Goal: Navigation & Orientation: Find specific page/section

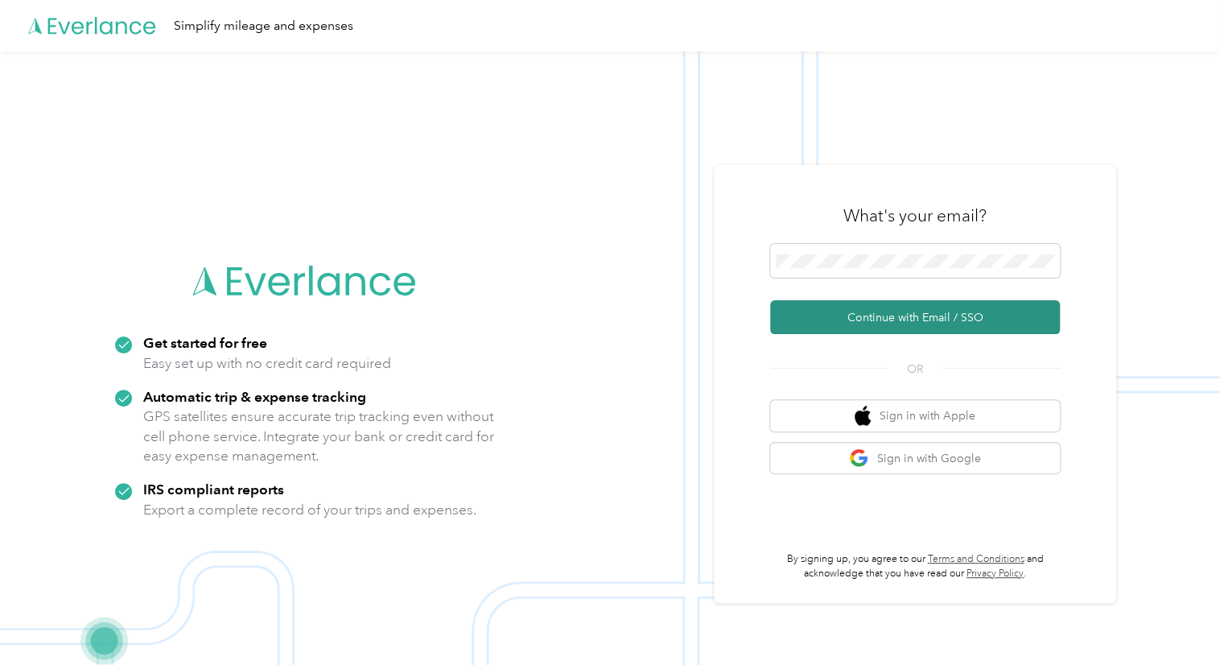
click at [892, 316] on button "Continue with Email / SSO" at bounding box center [915, 317] width 290 height 34
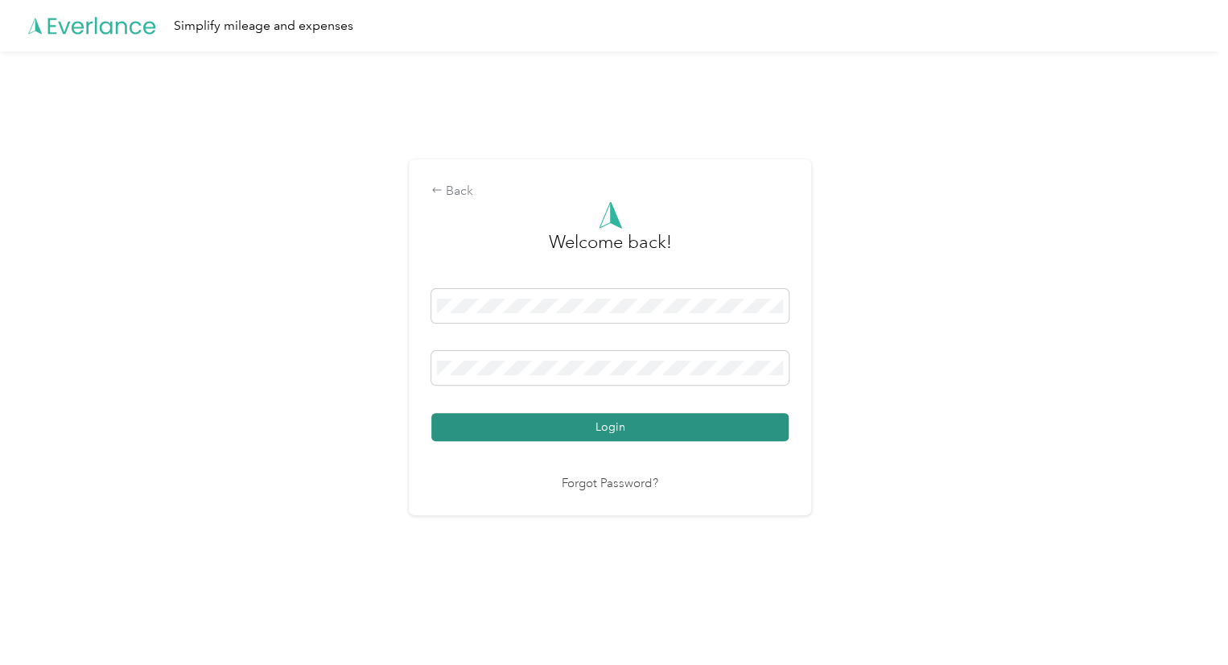
click at [554, 423] on button "Login" at bounding box center [609, 427] width 357 height 28
